Goal: Task Accomplishment & Management: Use online tool/utility

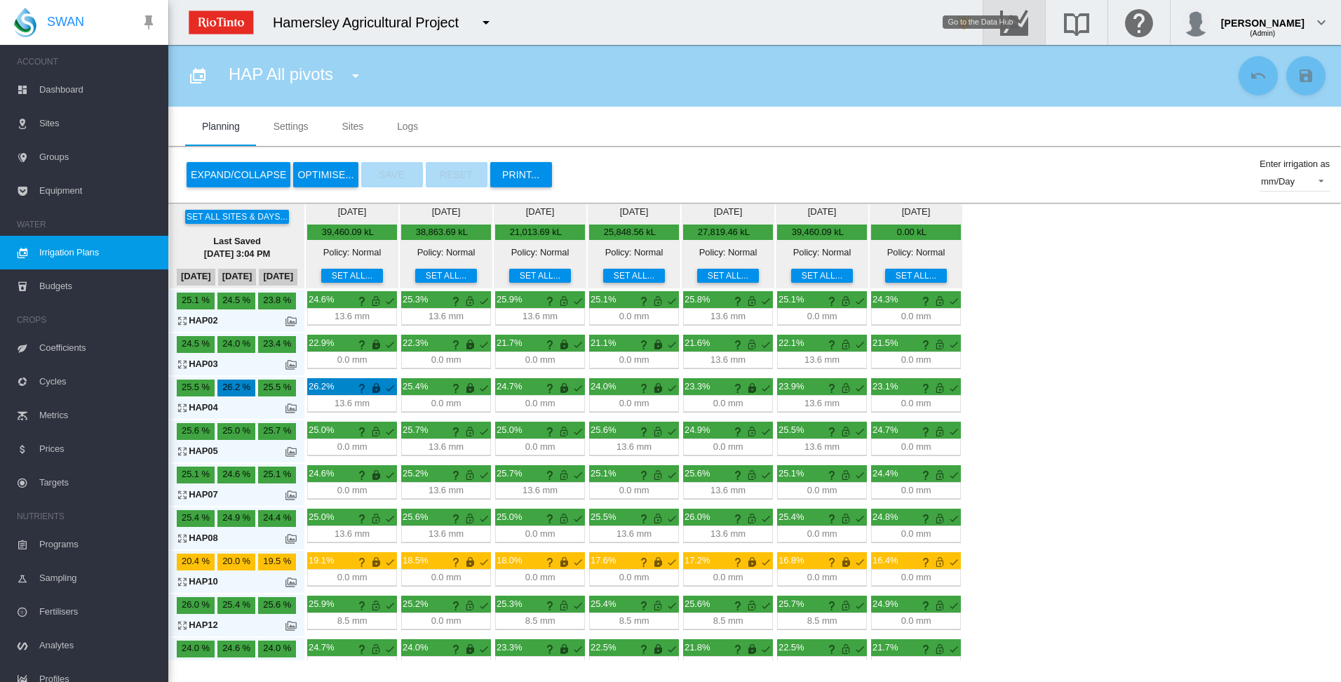
click at [1031, 16] on md-icon "Go to the Data Hub" at bounding box center [1014, 22] width 34 height 17
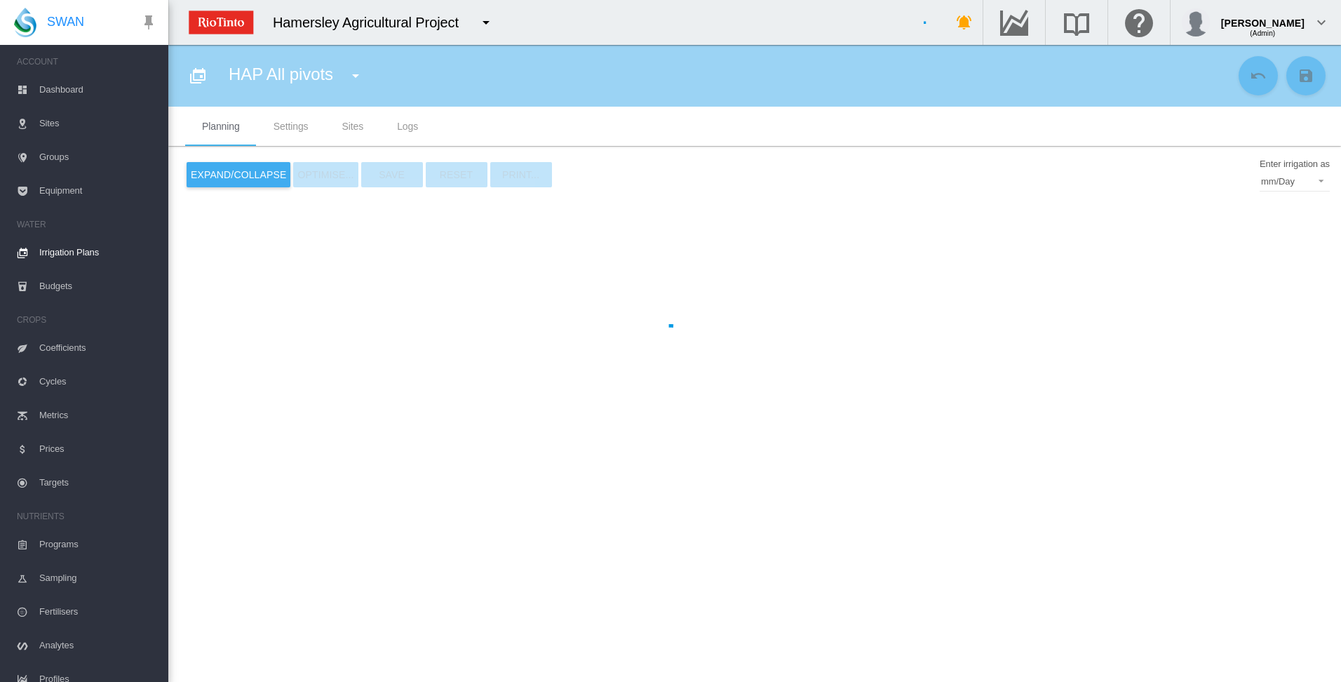
type input "**********"
type input "*"
type input "*****"
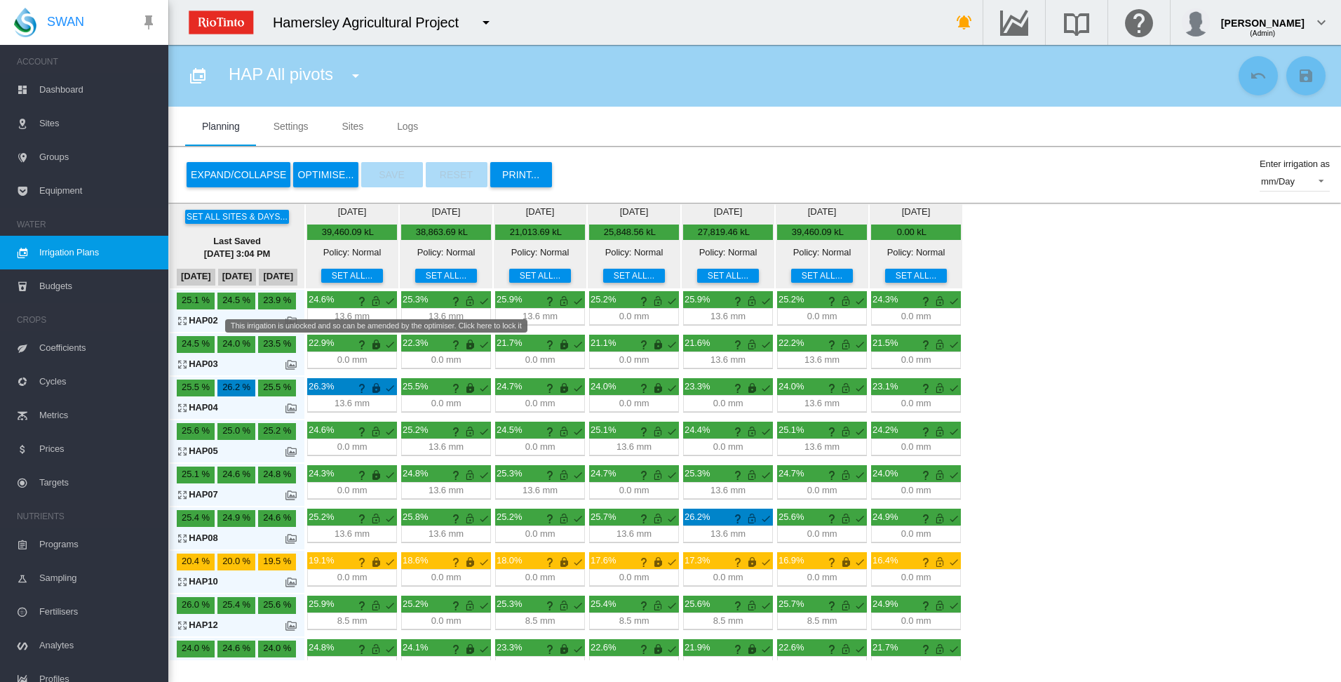
click at [377, 299] on md-icon "This irrigation is unlocked and so can be amended by the optimiser. Click here …" at bounding box center [375, 300] width 17 height 17
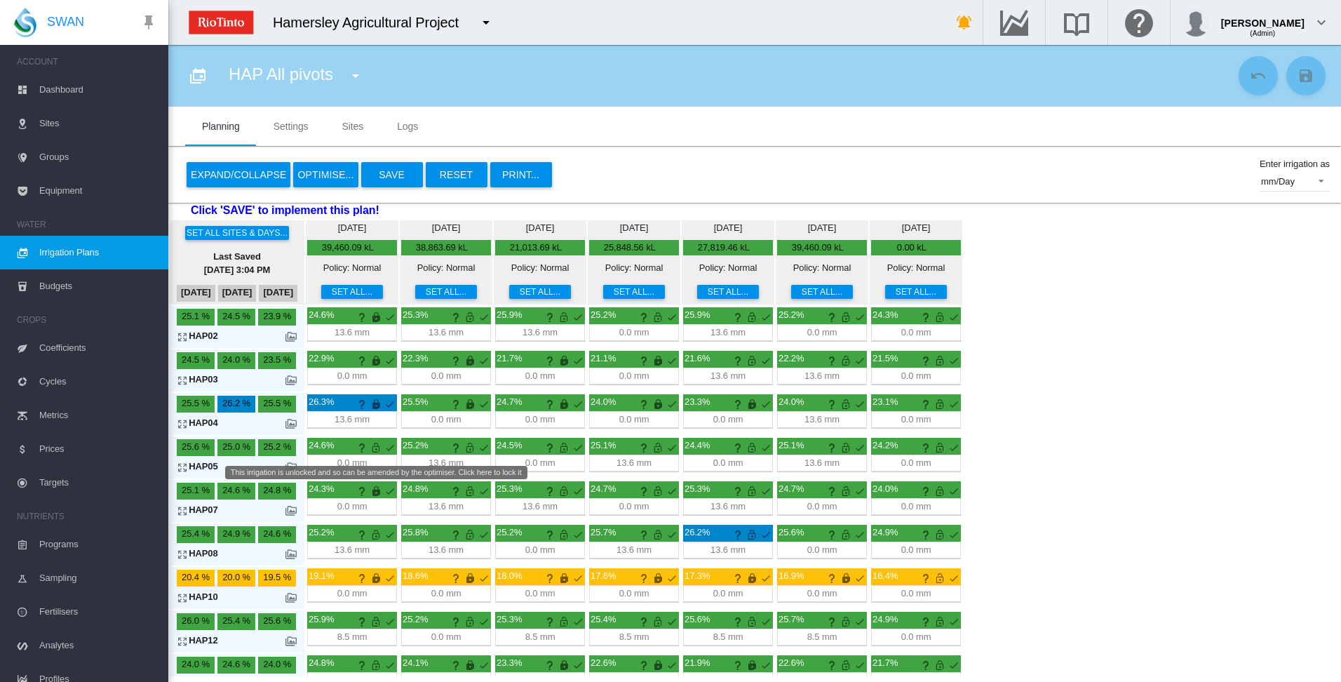
click at [374, 450] on md-icon "This irrigation is unlocked and so can be amended by the optimiser. Click here …" at bounding box center [375, 447] width 17 height 17
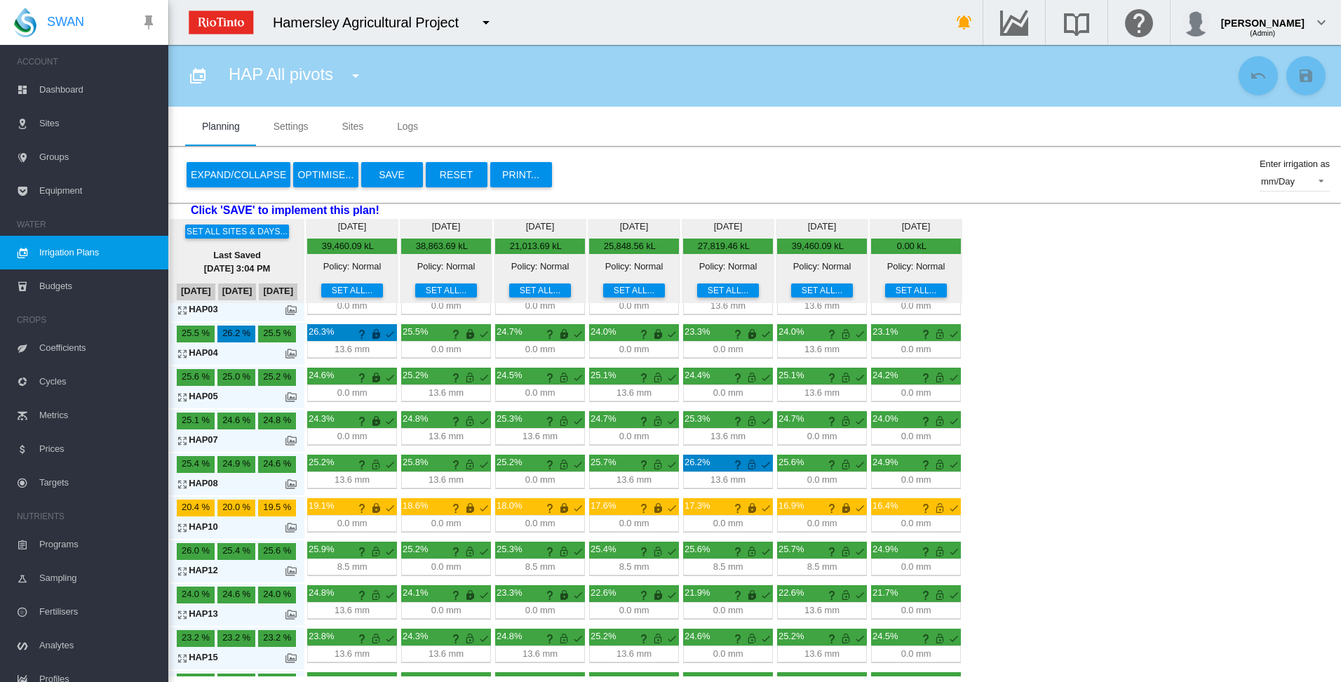
scroll to position [108, 0]
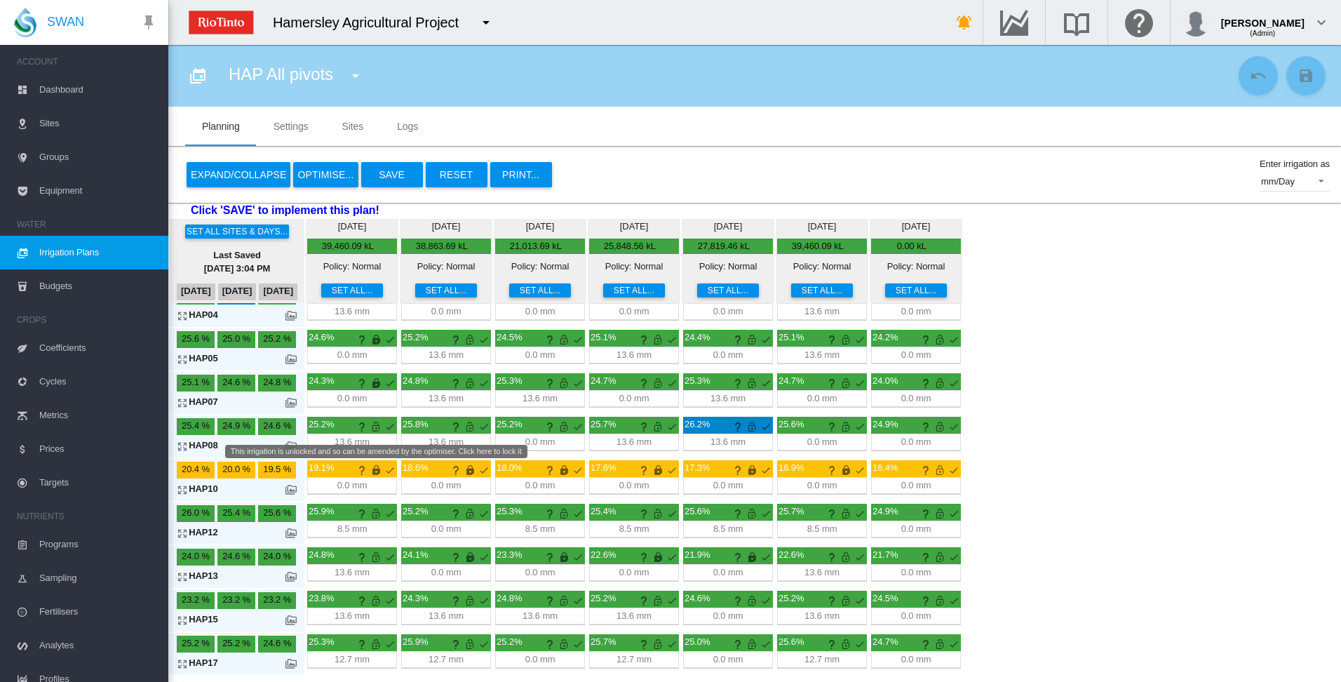
click at [375, 429] on md-icon "This irrigation is unlocked and so can be amended by the optimiser. Click here …" at bounding box center [375, 426] width 17 height 17
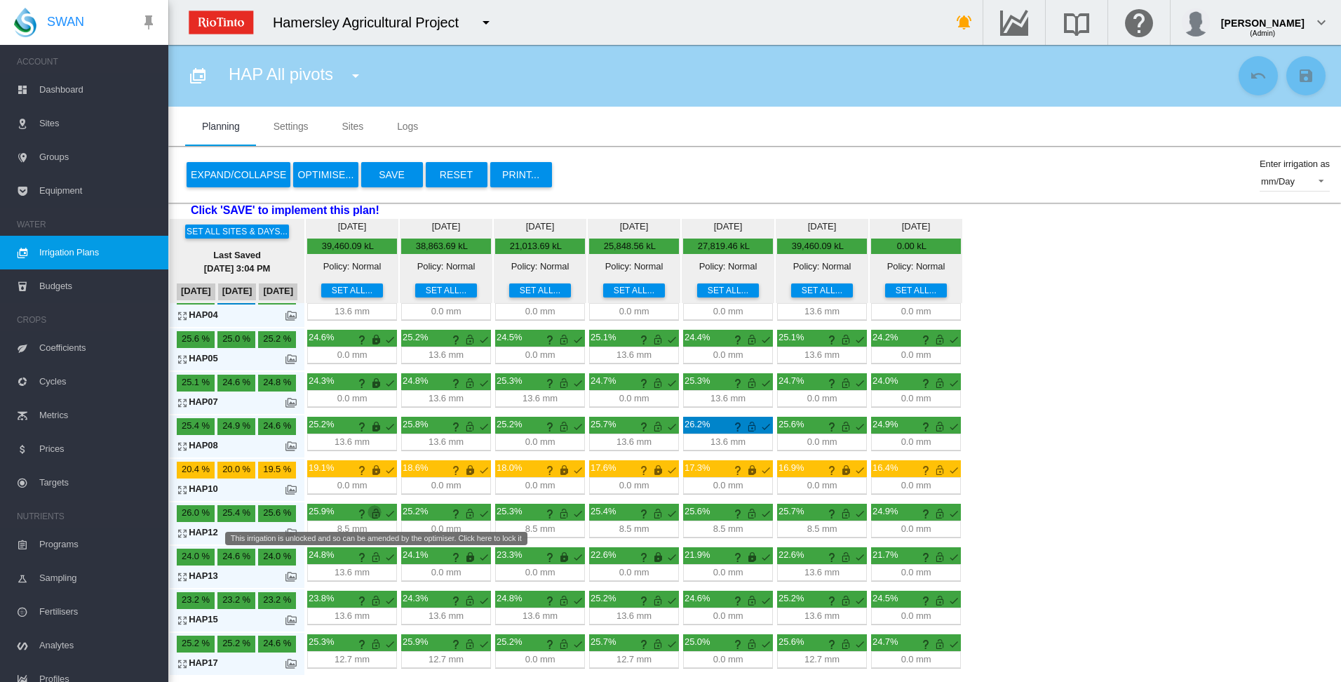
click at [372, 510] on md-icon "This irrigation is unlocked and so can be amended by the optimiser. Click here …" at bounding box center [375, 513] width 17 height 17
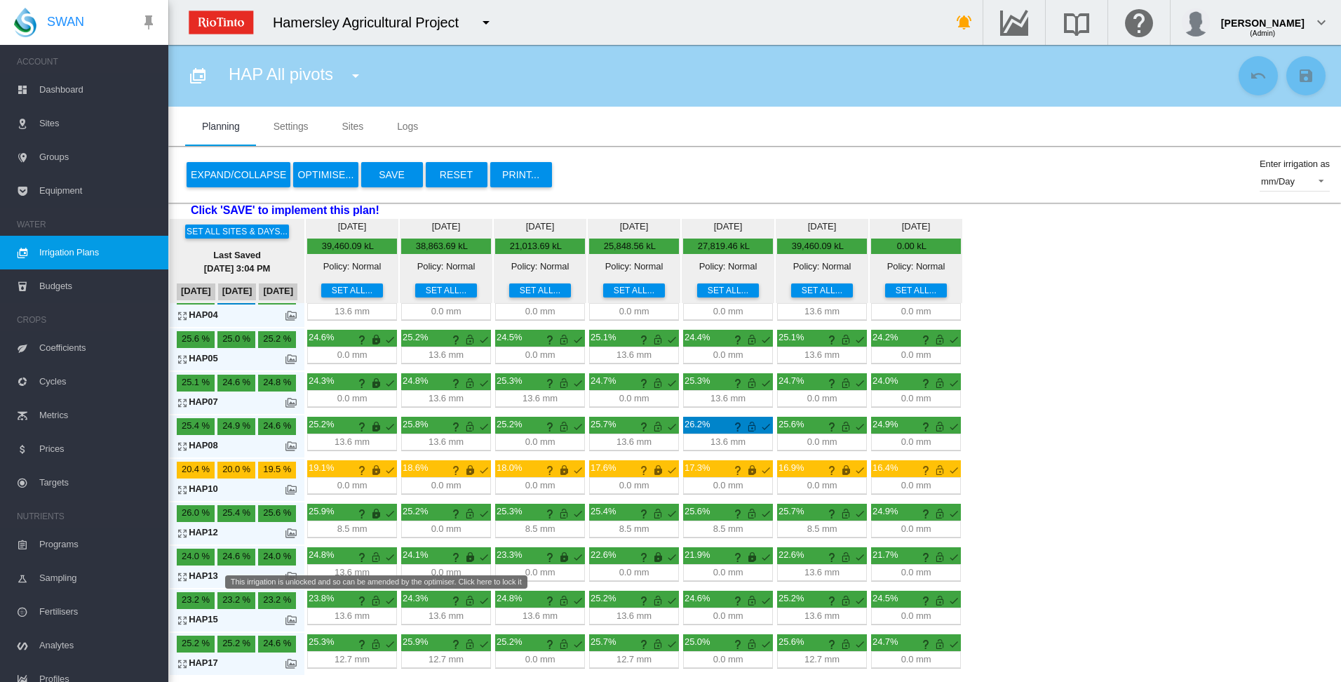
click at [377, 558] on md-icon "This irrigation is unlocked and so can be amended by the optimiser. Click here …" at bounding box center [375, 556] width 17 height 17
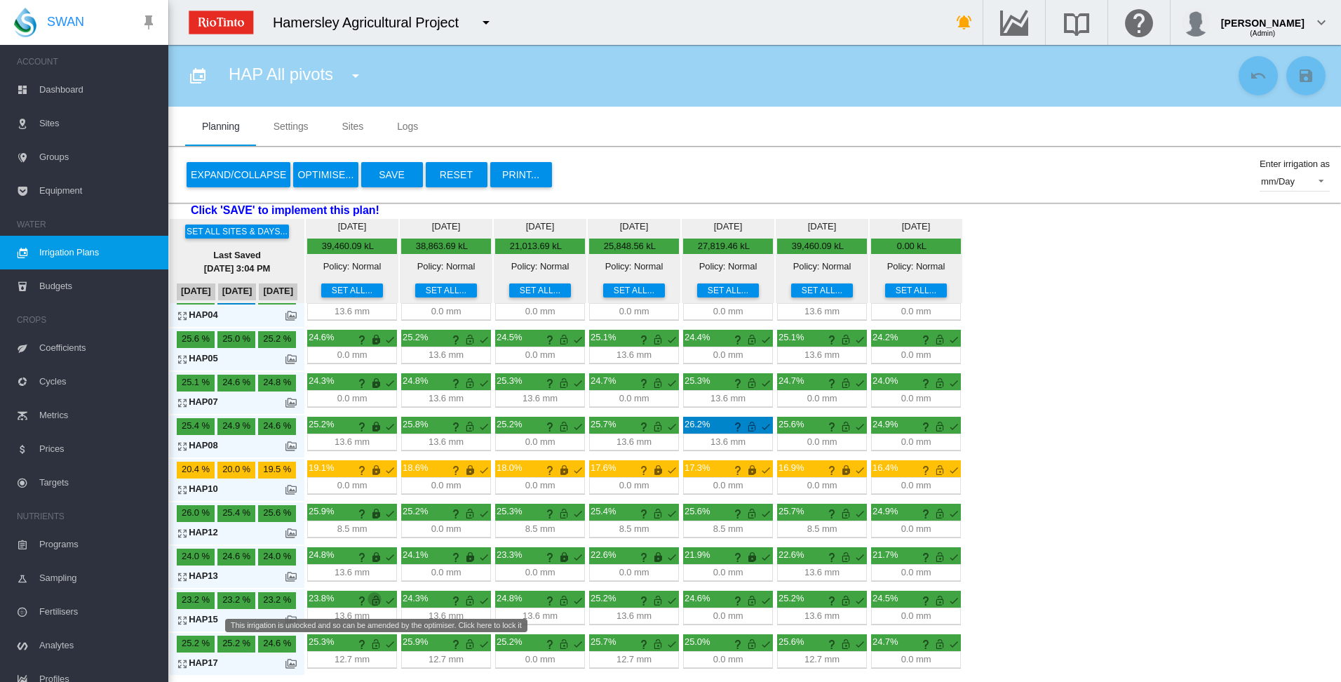
click at [377, 603] on md-icon "This irrigation is unlocked and so can be amended by the optimiser. Click here …" at bounding box center [375, 600] width 17 height 17
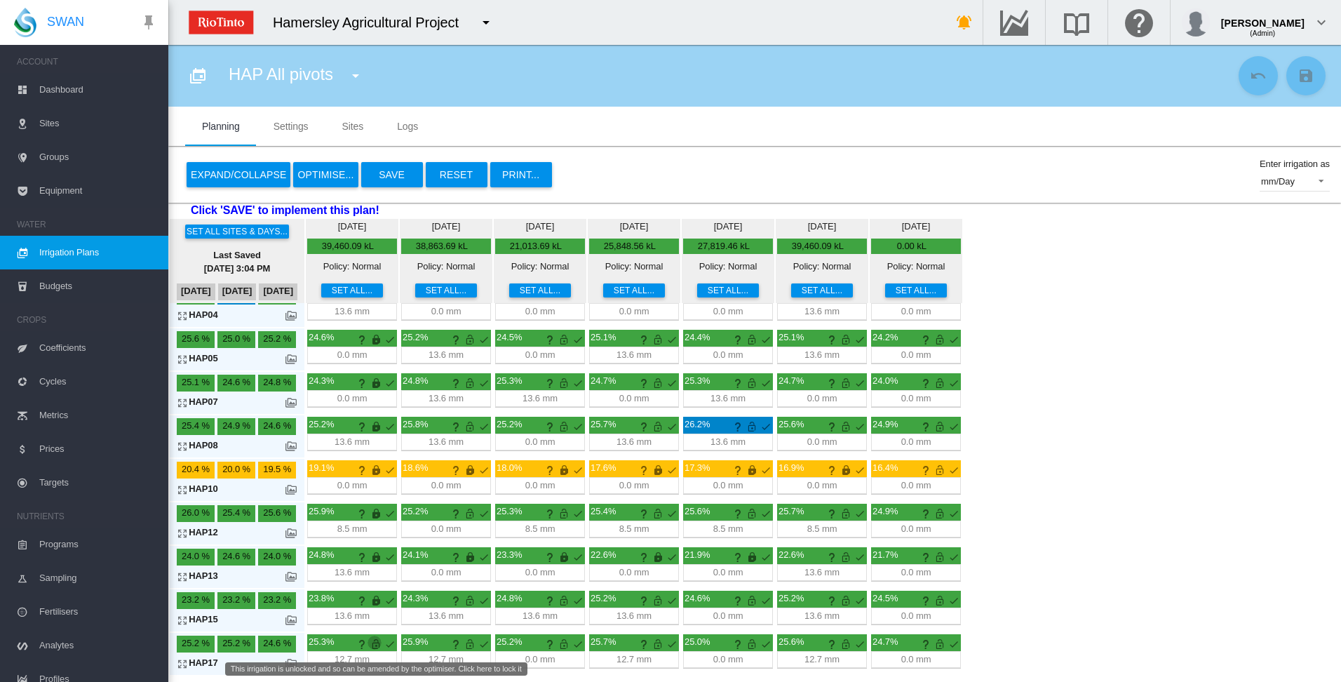
click at [377, 644] on md-icon "This irrigation is unlocked and so can be amended by the optimiser. Click here …" at bounding box center [375, 643] width 17 height 17
click at [292, 128] on md-tab-item "Settings" at bounding box center [291, 126] width 69 height 39
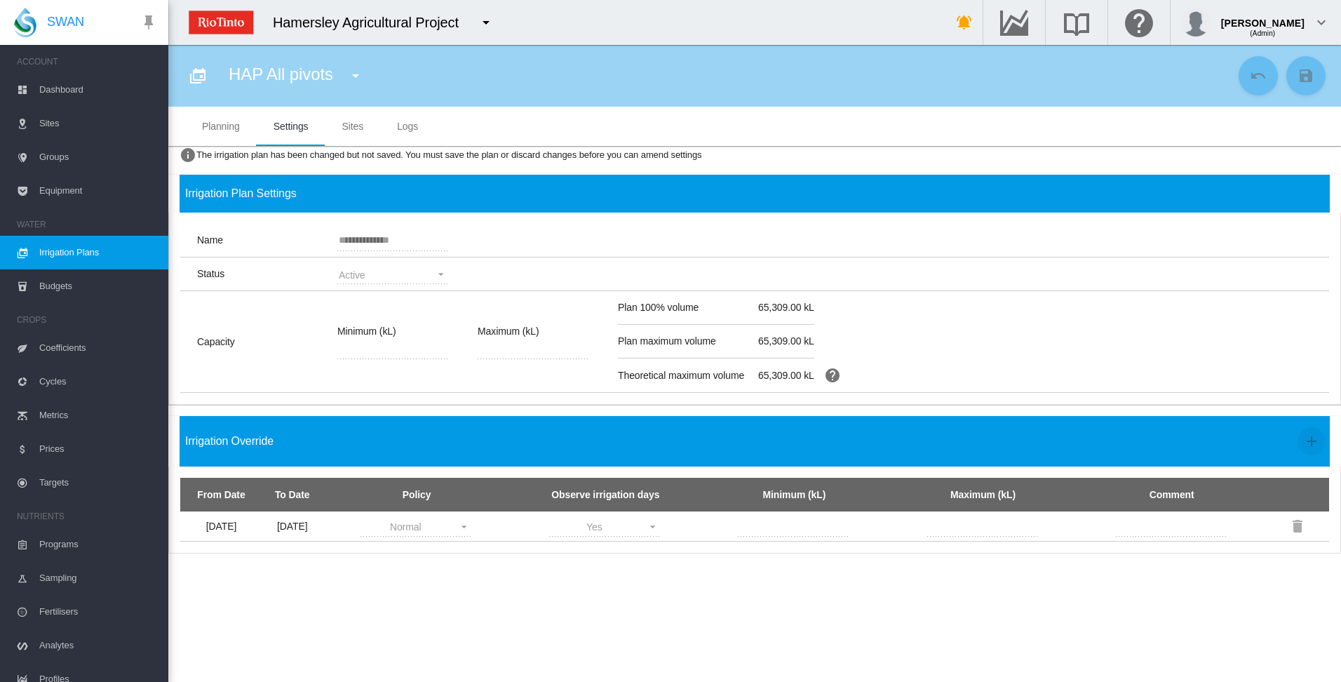
click at [226, 124] on md-tab-item "Planning" at bounding box center [221, 126] width 72 height 39
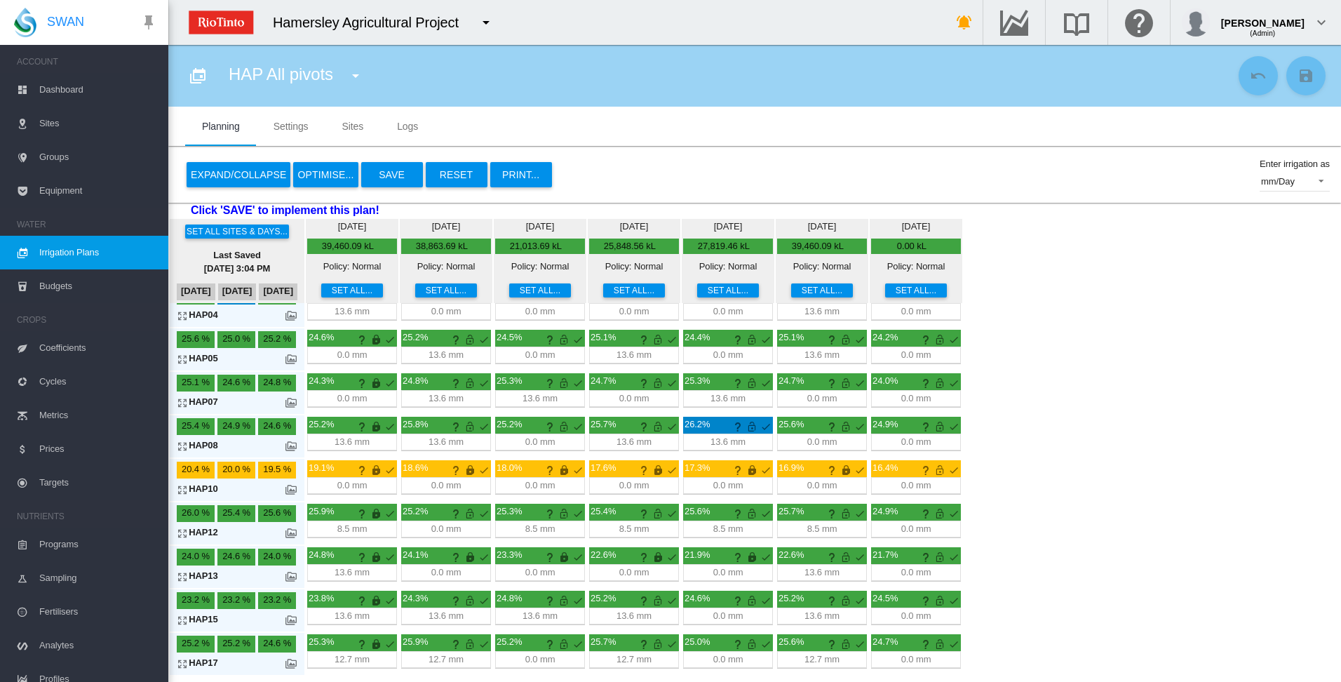
click at [318, 177] on button "OPTIMISE..." at bounding box center [325, 174] width 65 height 25
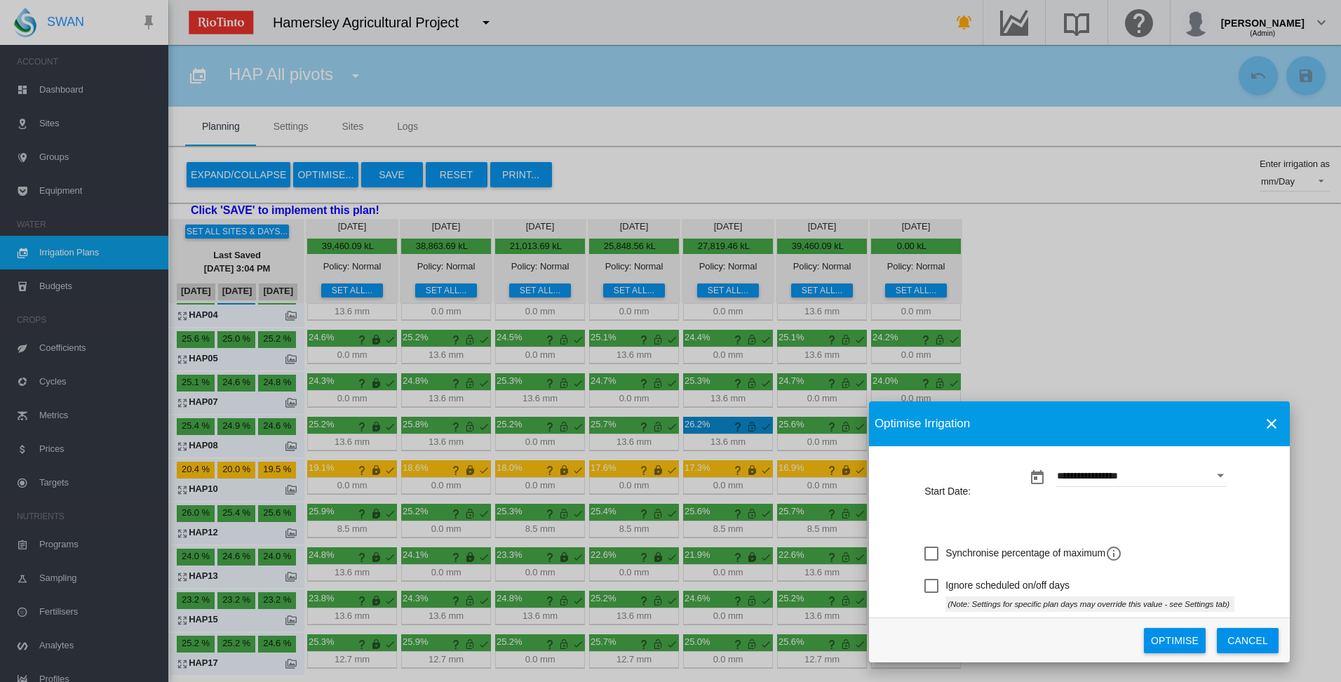
drag, startPoint x: 678, startPoint y: 234, endPoint x: 1087, endPoint y: 425, distance: 451.2
click at [1087, 425] on md-toolbar "Optimise Irrigation" at bounding box center [1079, 423] width 421 height 45
click at [1183, 643] on button "Optimise" at bounding box center [1175, 640] width 62 height 25
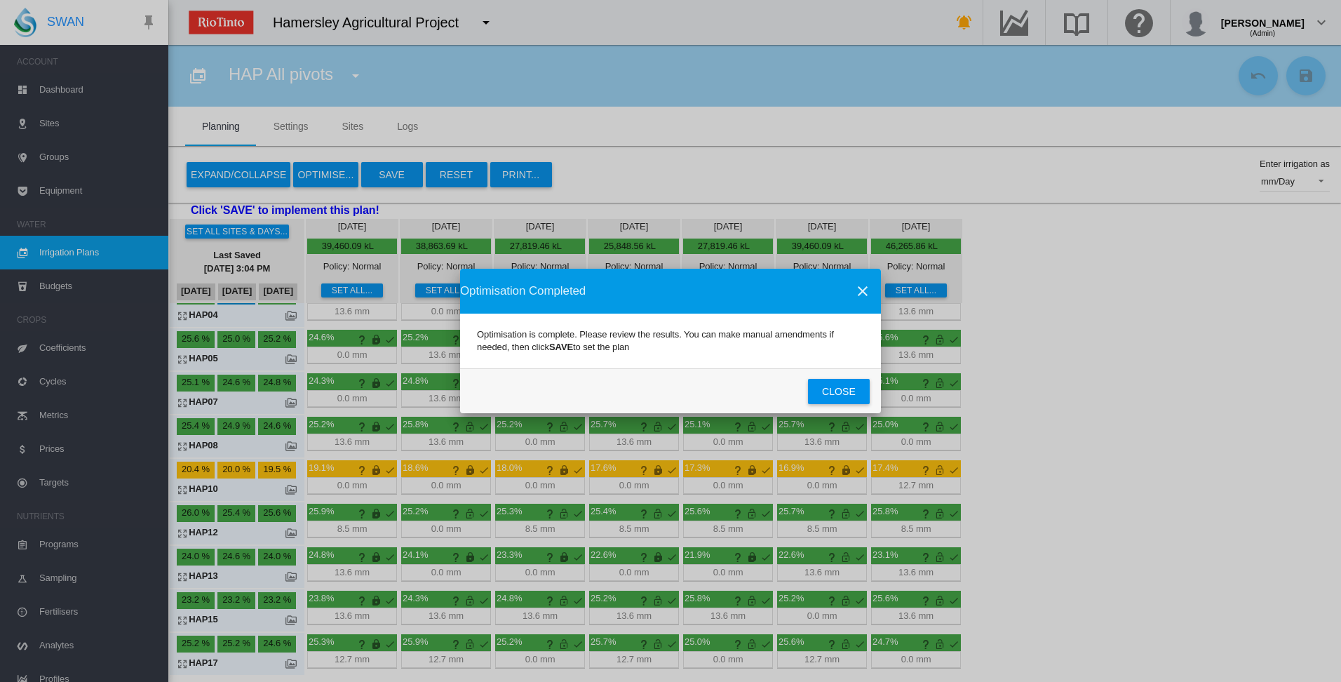
click at [839, 393] on button "Close" at bounding box center [839, 391] width 62 height 25
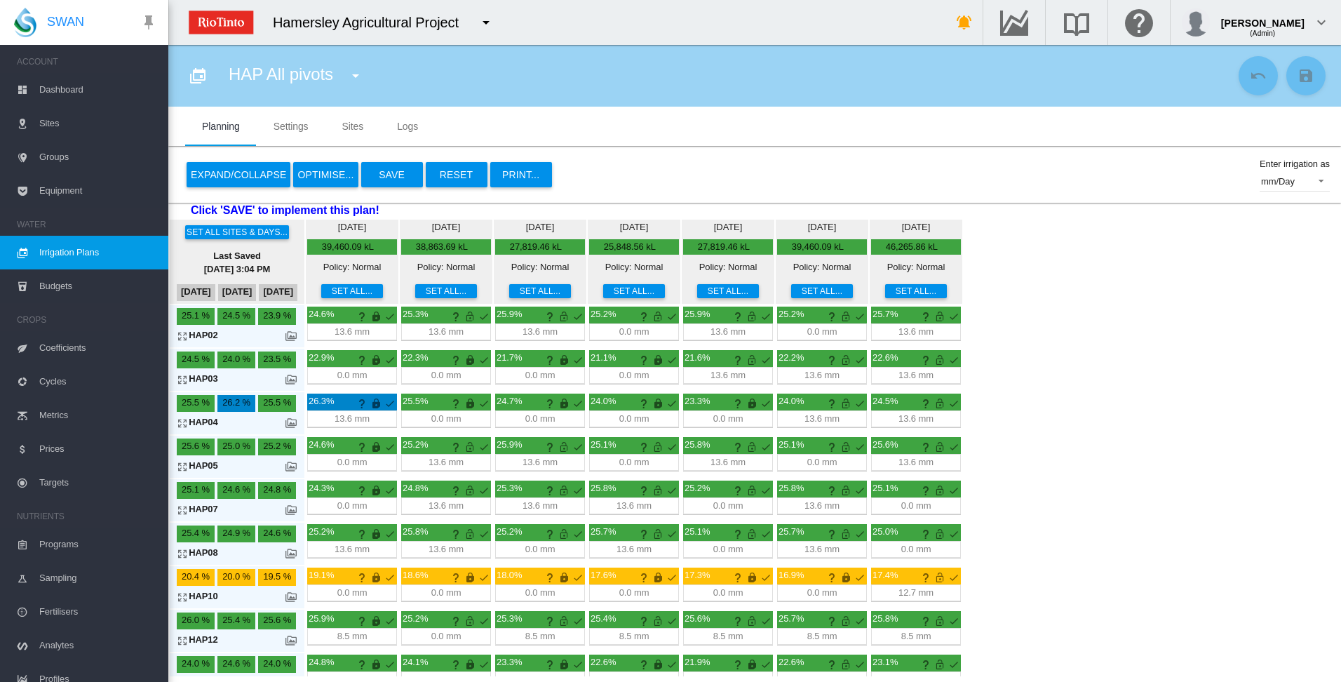
scroll to position [0, 0]
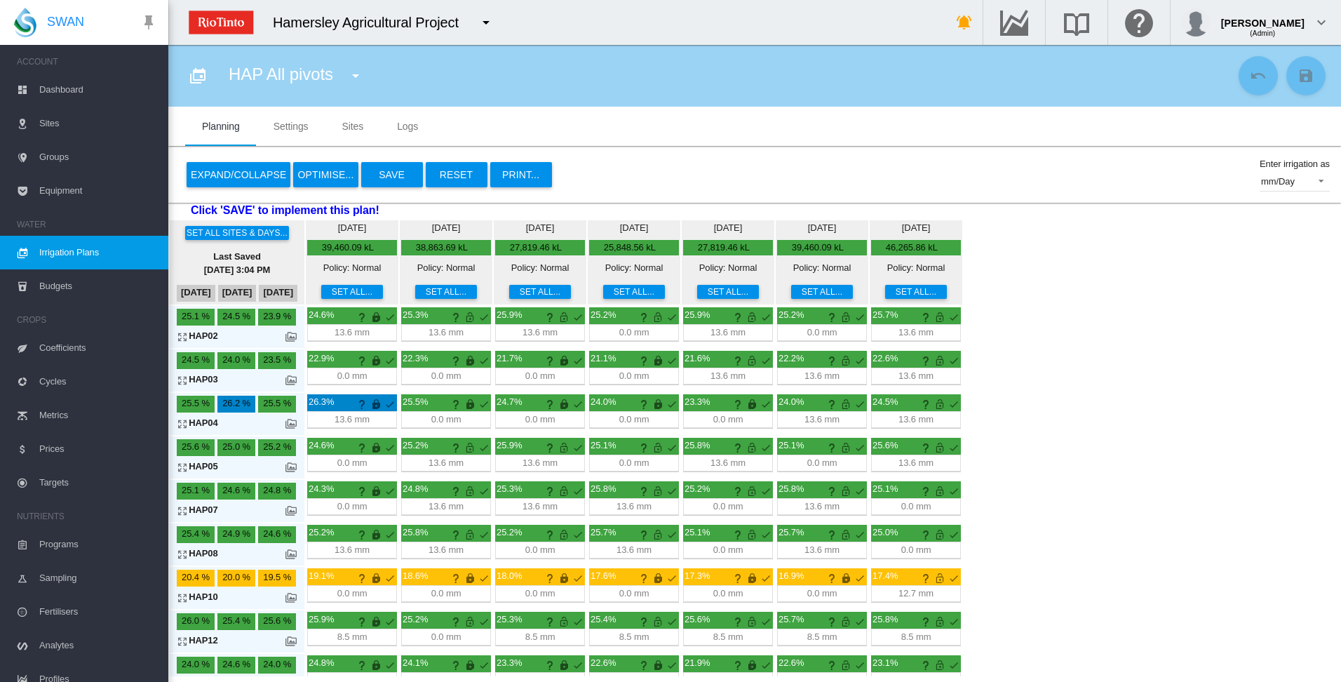
drag, startPoint x: 184, startPoint y: 640, endPoint x: 257, endPoint y: 640, distance: 72.9
click at [184, 640] on md-icon "icon-arrow-expand" at bounding box center [185, 641] width 17 height 17
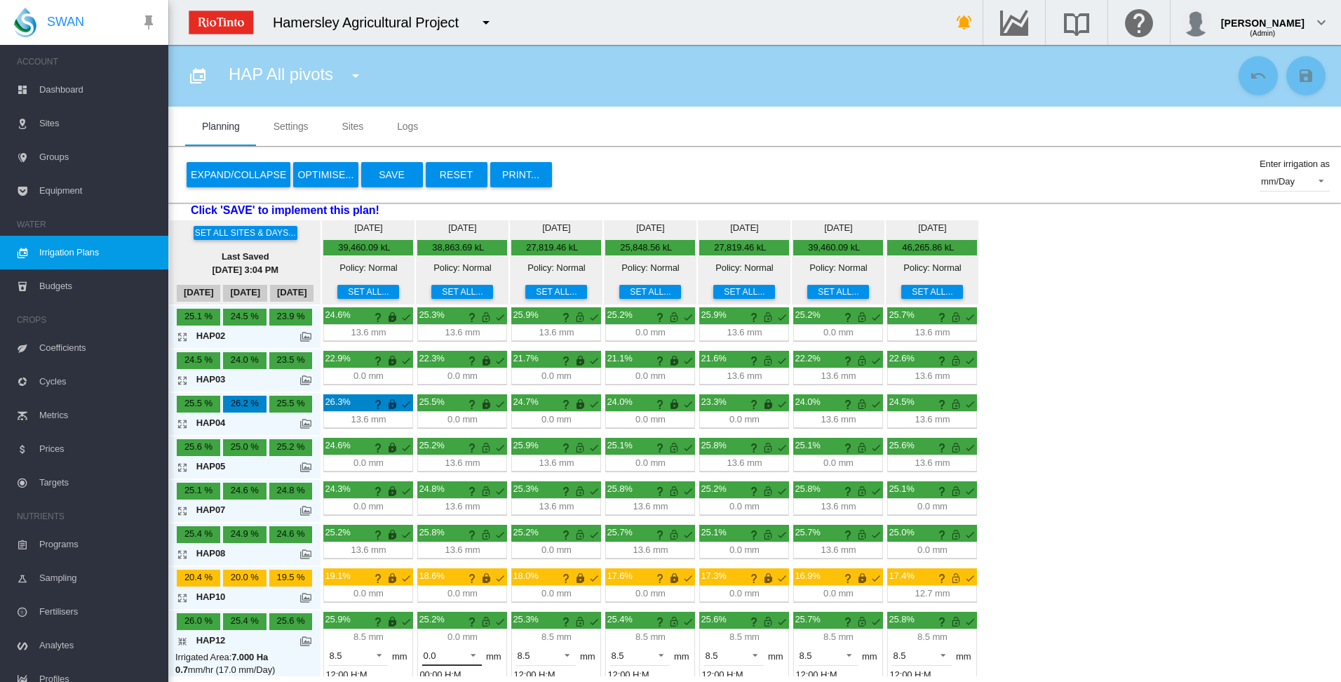
click at [476, 654] on span at bounding box center [469, 653] width 17 height 13
click at [471, 623] on md-option "8.5" at bounding box center [459, 619] width 95 height 34
click at [486, 623] on md-icon "This irrigation is unlocked and so can be amended by the optimiser. Click here …" at bounding box center [486, 621] width 17 height 17
click at [181, 640] on md-icon "icon-arrow-collapse" at bounding box center [185, 641] width 17 height 17
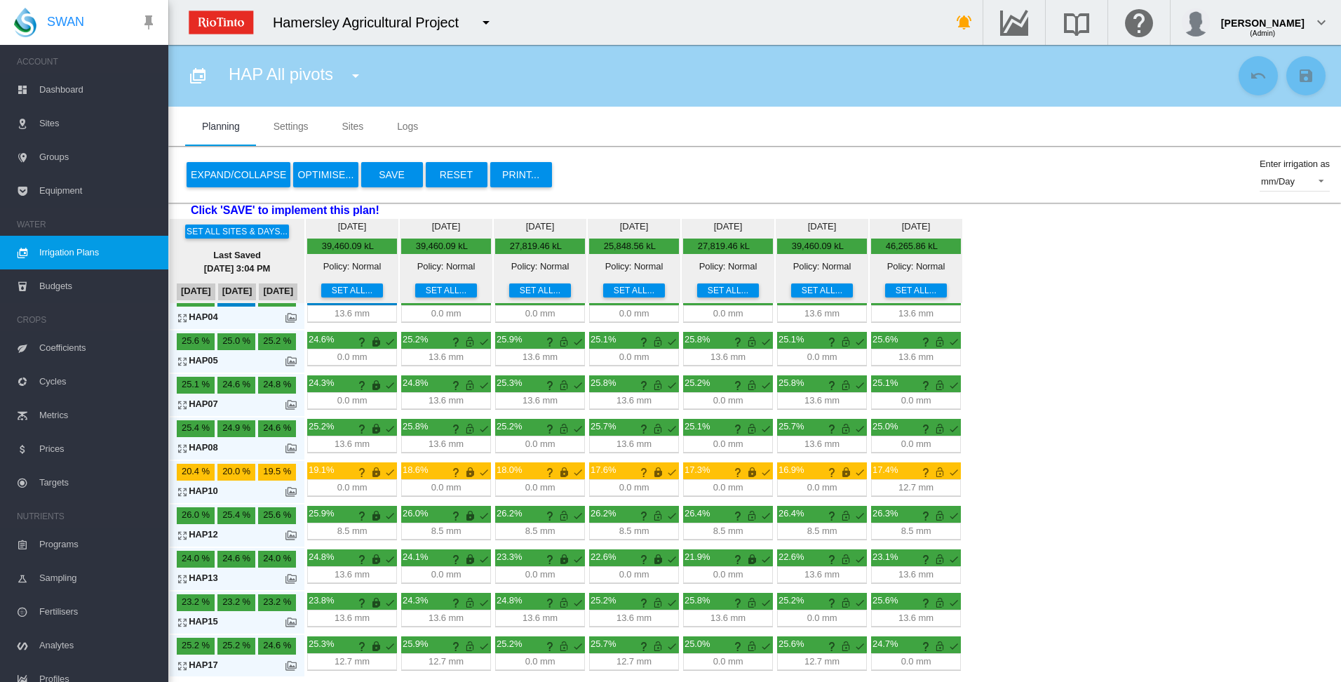
scroll to position [108, 0]
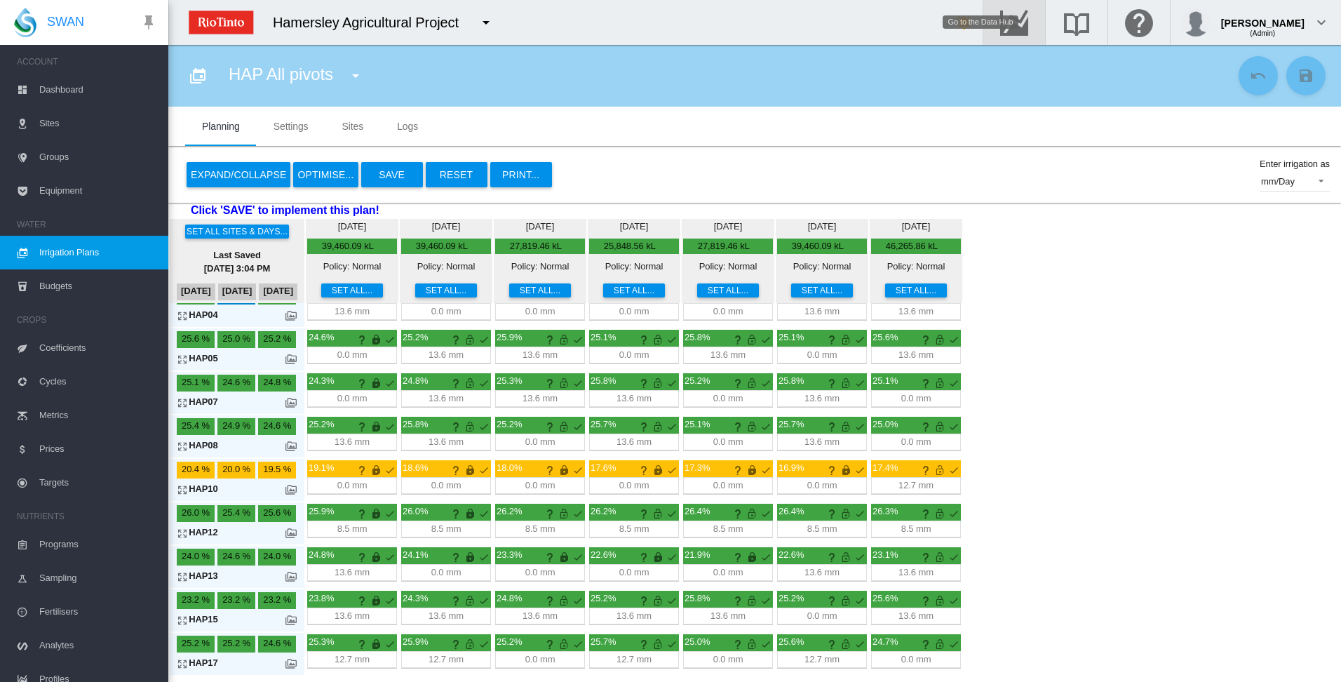
click at [1031, 28] on md-icon "Go to the Data Hub" at bounding box center [1014, 22] width 34 height 17
